Goal: Information Seeking & Learning: Understand process/instructions

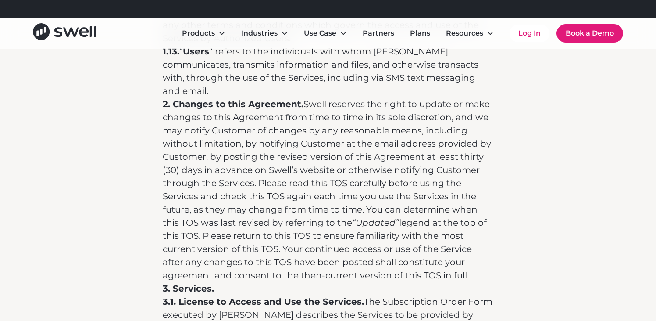
scroll to position [986, 0]
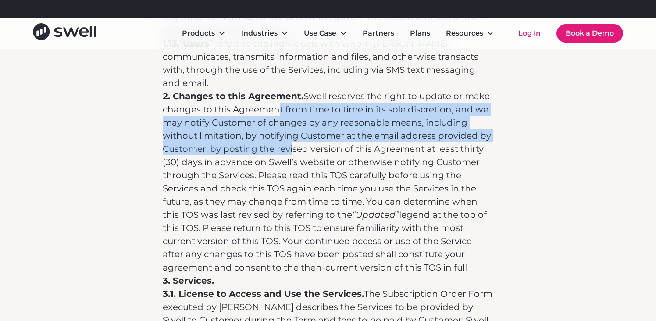
drag, startPoint x: 280, startPoint y: 77, endPoint x: 293, endPoint y: 122, distance: 47.1
click at [293, 121] on p "2. Changes to this Agreement. Swell reserves the right to update or make change…" at bounding box center [328, 181] width 331 height 184
click at [293, 122] on p "2. Changes to this Agreement. Swell reserves the right to update or make change…" at bounding box center [328, 181] width 331 height 184
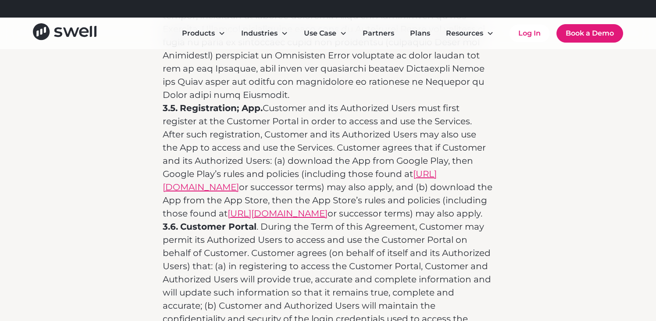
scroll to position [1975, 0]
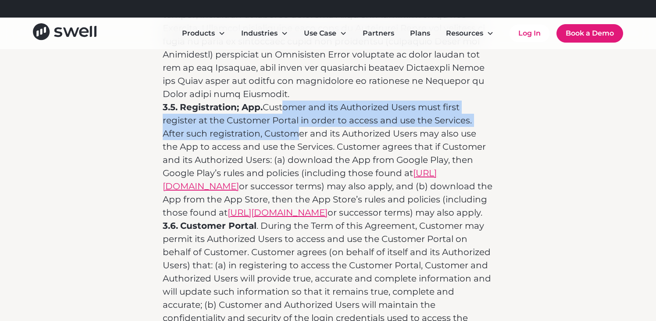
drag, startPoint x: 281, startPoint y: 66, endPoint x: 288, endPoint y: 92, distance: 26.9
click at [288, 100] on p "3.5. Registration; App. Customer and its Authorized Users must first register a…" at bounding box center [328, 159] width 331 height 118
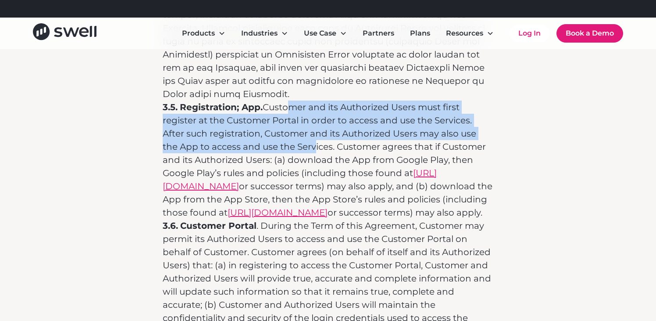
drag, startPoint x: 283, startPoint y: 72, endPoint x: 293, endPoint y: 107, distance: 35.9
click at [293, 107] on p "3.5. Registration; App. Customer and its Authorized Users must first register a…" at bounding box center [328, 159] width 331 height 118
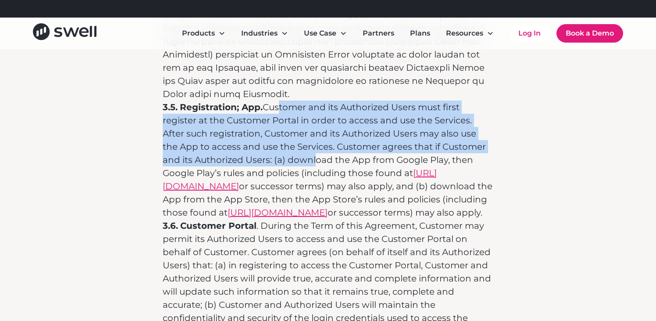
drag, startPoint x: 275, startPoint y: 62, endPoint x: 290, endPoint y: 122, distance: 62.3
click at [290, 122] on p "3.5. Registration; App. Customer and its Authorized Users must first register a…" at bounding box center [328, 159] width 331 height 118
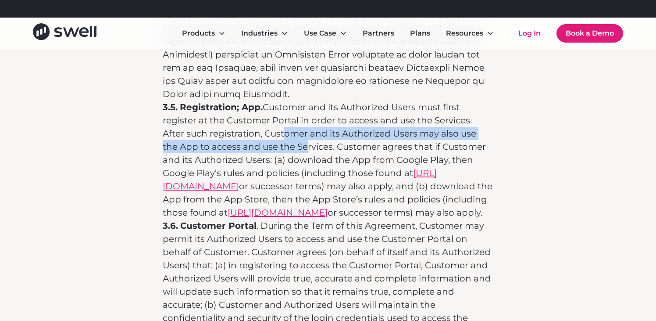
drag, startPoint x: 285, startPoint y: 112, endPoint x: 278, endPoint y: 92, distance: 20.9
click at [279, 100] on p "3.5. Registration; App. Customer and its Authorized Users must first register a…" at bounding box center [328, 159] width 331 height 118
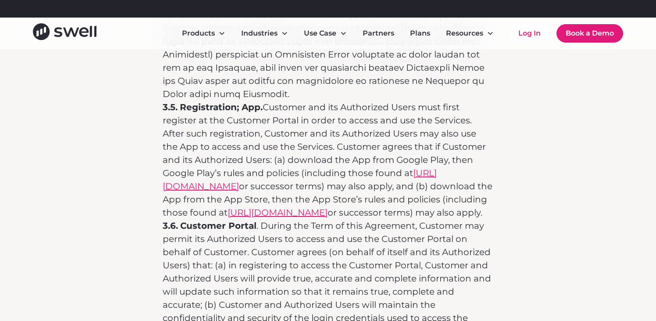
click at [278, 100] on p "3.5. Registration; App. Customer and its Authorized Users must first register a…" at bounding box center [328, 159] width 331 height 118
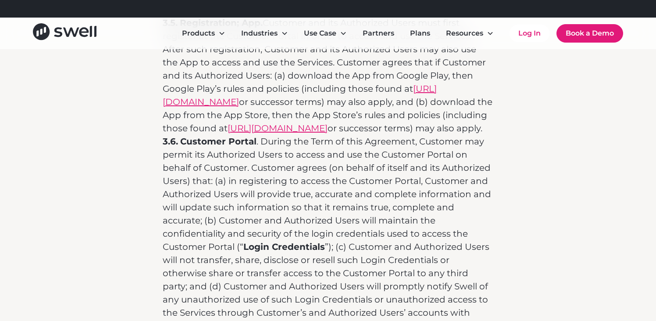
scroll to position [2058, 0]
click at [261, 136] on p "3.6. Customer Portal . During the Term of this Agreement, Customer may permit i…" at bounding box center [328, 261] width 331 height 250
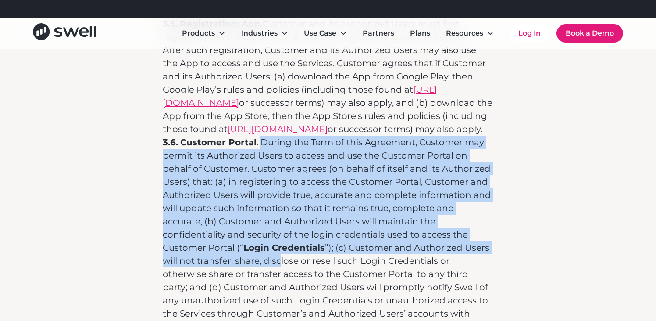
drag, startPoint x: 260, startPoint y: 139, endPoint x: 279, endPoint y: 241, distance: 104.0
click at [279, 241] on p "3.6. Customer Portal . During the Term of this Agreement, Customer may permit i…" at bounding box center [328, 261] width 331 height 250
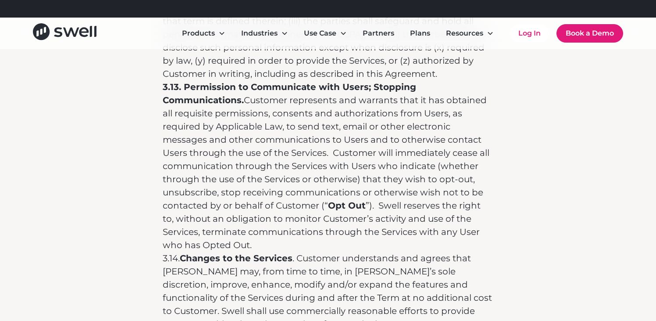
scroll to position [3513, 0]
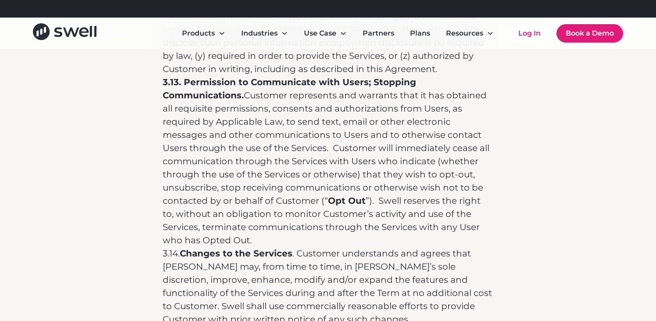
drag, startPoint x: 250, startPoint y: 67, endPoint x: 277, endPoint y: 195, distance: 130.9
click at [277, 195] on p "3.13. Permission to Communicate with Users; Stopping Communications. Customer r…" at bounding box center [328, 160] width 331 height 171
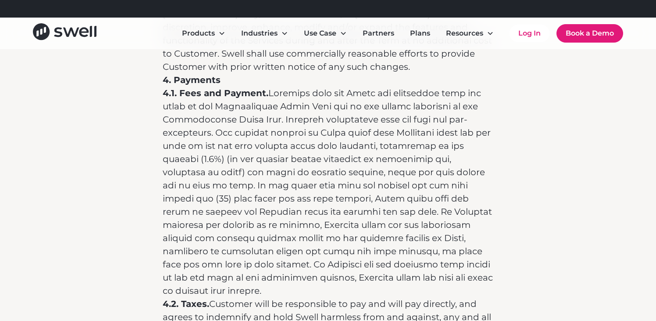
scroll to position [3768, 0]
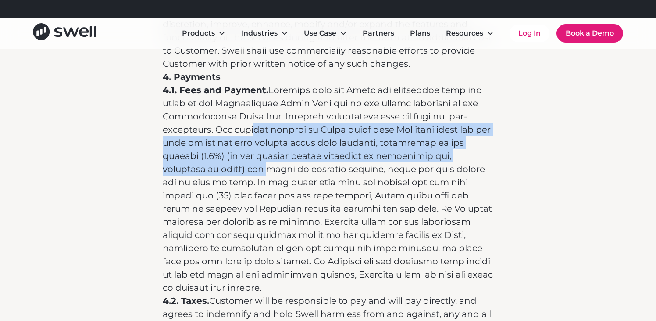
drag, startPoint x: 258, startPoint y: 89, endPoint x: 268, endPoint y: 137, distance: 49.7
click at [268, 136] on p "4.1. Fees and Payment." at bounding box center [328, 188] width 331 height 211
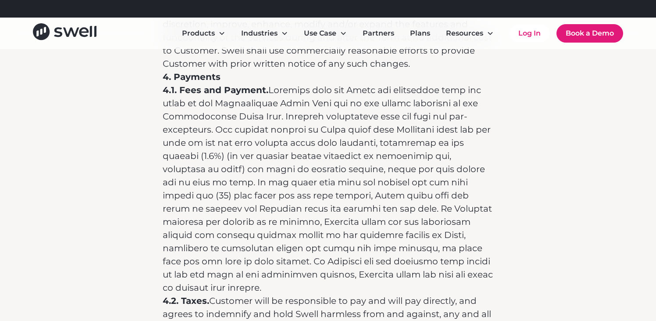
click at [268, 138] on p "4.1. Fees and Payment." at bounding box center [328, 188] width 331 height 211
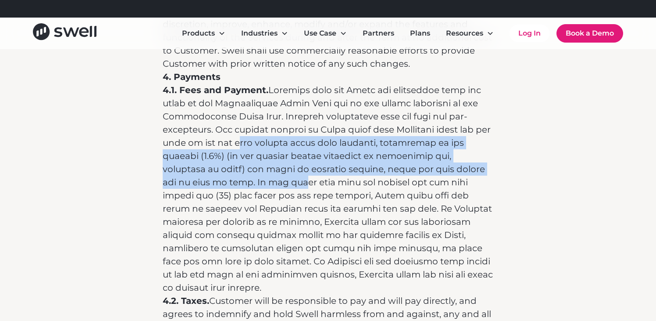
drag, startPoint x: 255, startPoint y: 98, endPoint x: 264, endPoint y: 143, distance: 46.1
click at [264, 143] on p "4.1. Fees and Payment." at bounding box center [328, 188] width 331 height 211
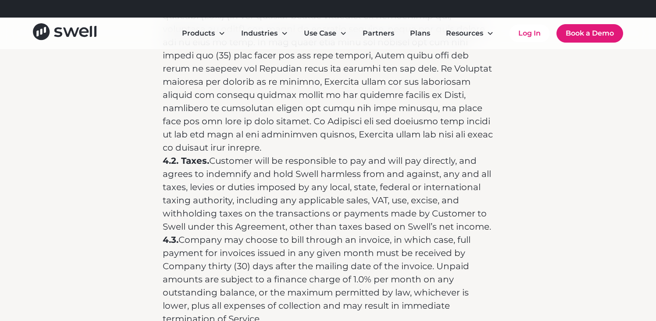
scroll to position [3905, 0]
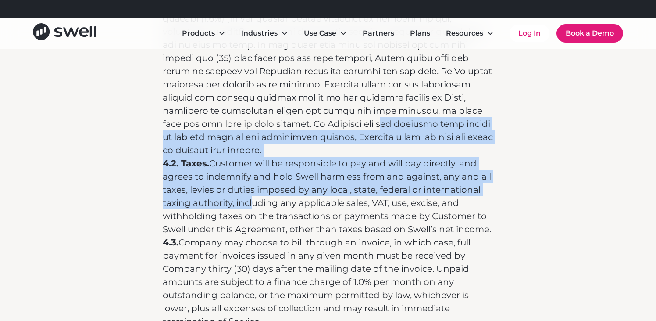
drag, startPoint x: 239, startPoint y: 85, endPoint x: 251, endPoint y: 148, distance: 64.3
click at [251, 148] on div "These Terms and Conditions (this “ Agreement ”) govern the Subscription Order F…" at bounding box center [328, 288] width 331 height 8026
click at [251, 157] on p "4.2. Taxes. Customer will be responsible to pay and will pay directly, and agre…" at bounding box center [328, 196] width 331 height 79
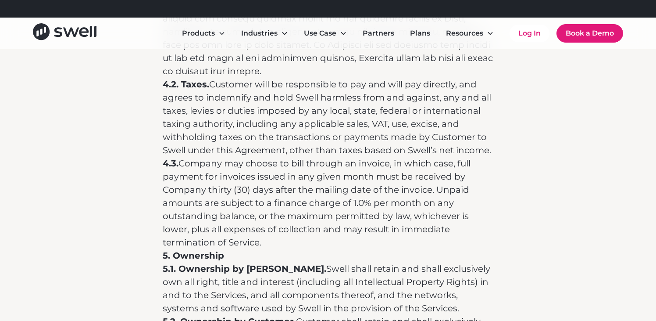
scroll to position [3982, 0]
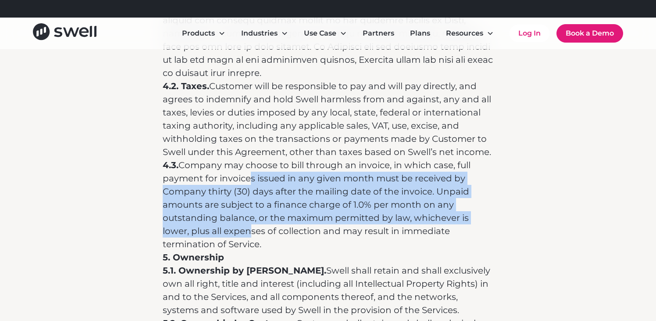
drag, startPoint x: 250, startPoint y: 123, endPoint x: 253, endPoint y: 193, distance: 70.2
click at [253, 190] on p "4.3. Company may choose to bill through an invoice, in which case, full payment…" at bounding box center [328, 204] width 331 height 92
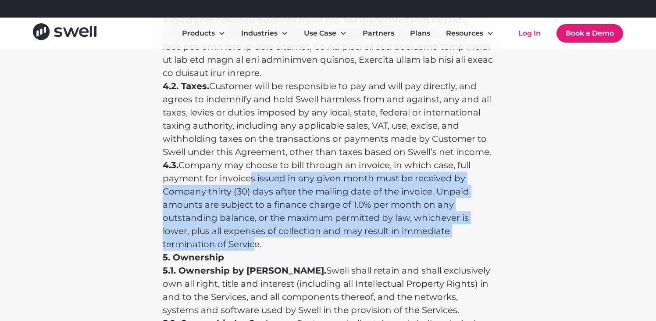
click at [253, 193] on p "4.3. Company may choose to bill through an invoice, in which case, full payment…" at bounding box center [328, 204] width 331 height 92
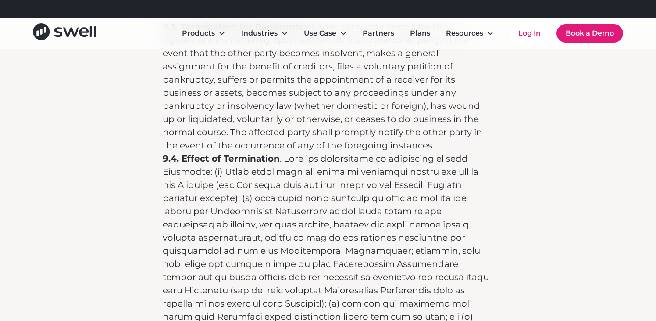
scroll to position [6240, 0]
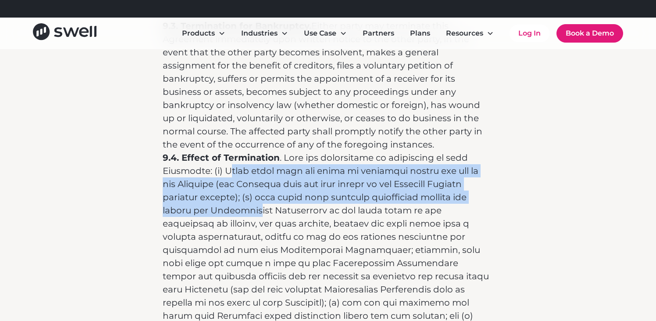
drag, startPoint x: 238, startPoint y: 87, endPoint x: 248, endPoint y: 126, distance: 40.0
click at [248, 151] on p "9.4. Effect of Termination" at bounding box center [328, 315] width 331 height 329
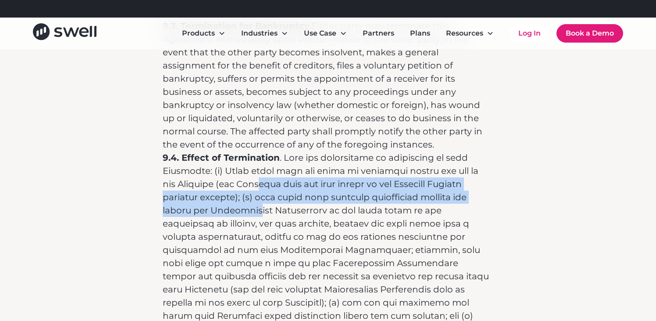
drag, startPoint x: 244, startPoint y: 102, endPoint x: 250, endPoint y: 128, distance: 26.0
click at [250, 151] on p "9.4. Effect of Termination" at bounding box center [328, 315] width 331 height 329
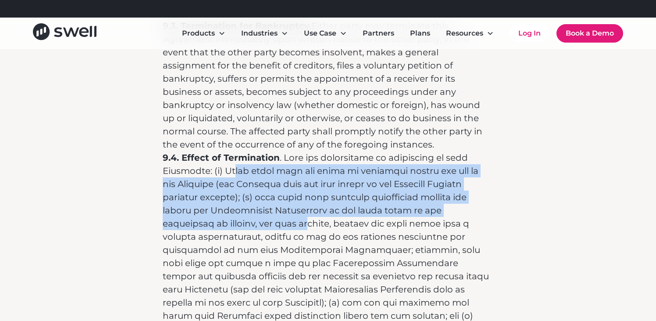
drag, startPoint x: 242, startPoint y: 93, endPoint x: 249, endPoint y: 142, distance: 49.7
click at [249, 151] on p "9.4. Effect of Termination" at bounding box center [328, 315] width 331 height 329
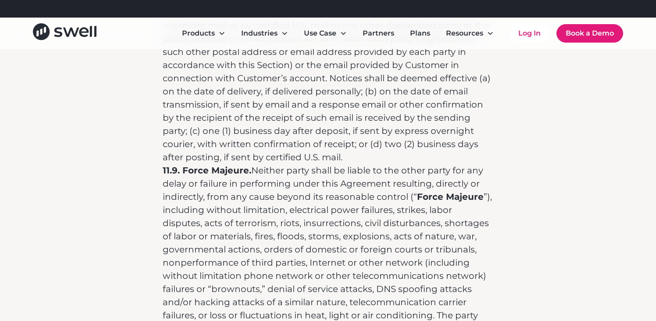
scroll to position [7689, 0]
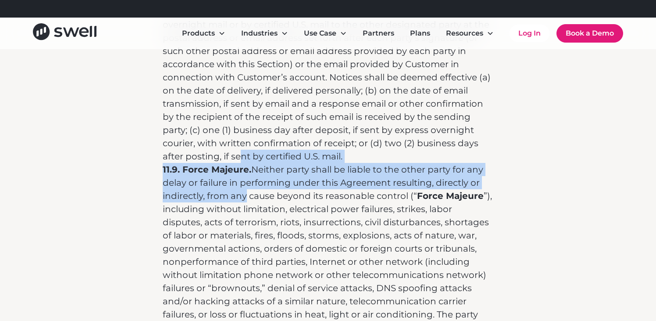
drag, startPoint x: 242, startPoint y: 68, endPoint x: 246, endPoint y: 110, distance: 42.4
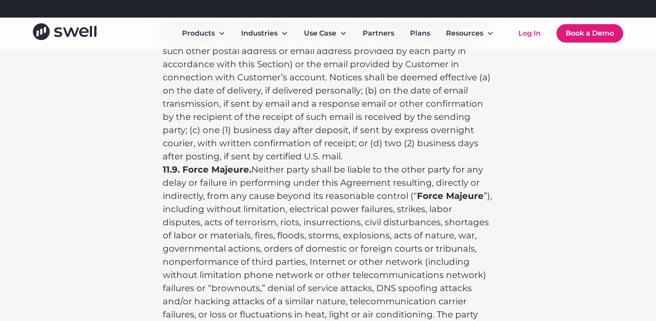
click at [246, 163] on p "11.9. Force Majeure. Neither party shall be liable to the other party for any d…" at bounding box center [328, 255] width 331 height 184
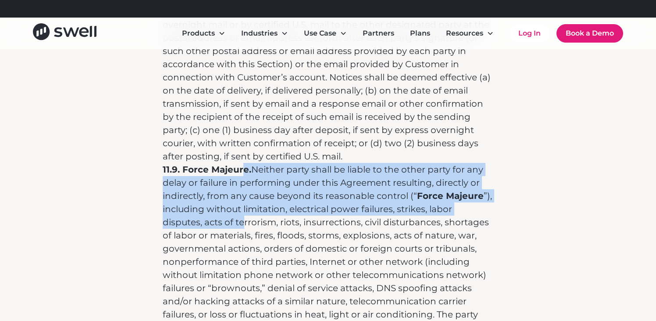
drag, startPoint x: 242, startPoint y: 73, endPoint x: 246, endPoint y: 133, distance: 60.6
click at [246, 163] on p "11.9. Force Majeure. Neither party shall be liable to the other party for any d…" at bounding box center [328, 255] width 331 height 184
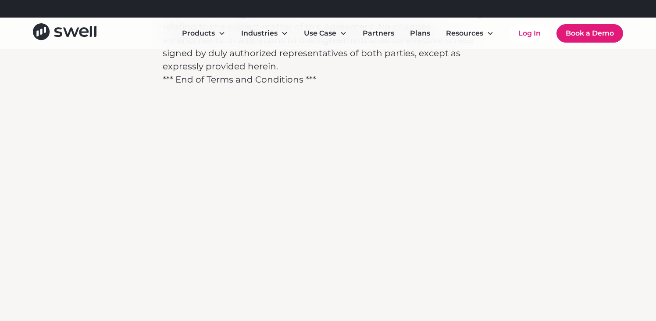
scroll to position [8118, 0]
